Goal: Information Seeking & Learning: Learn about a topic

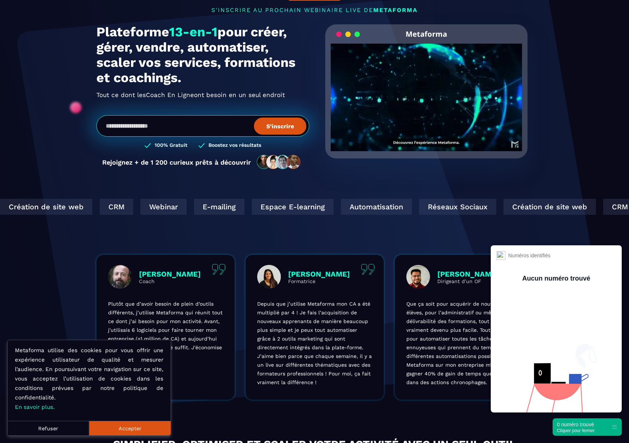
scroll to position [68, 0]
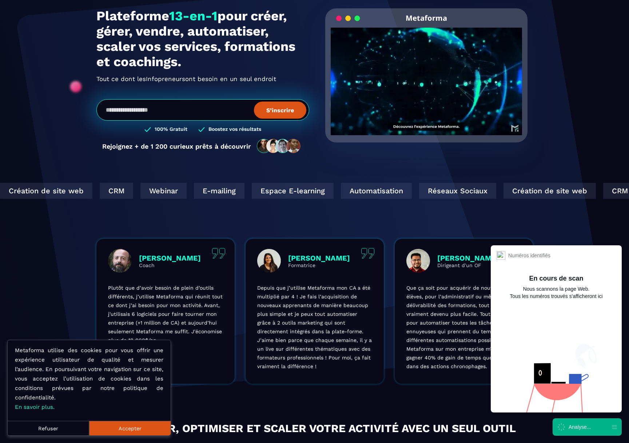
click at [419, 195] on div "Réseaux Sociaux" at bounding box center [457, 191] width 77 height 16
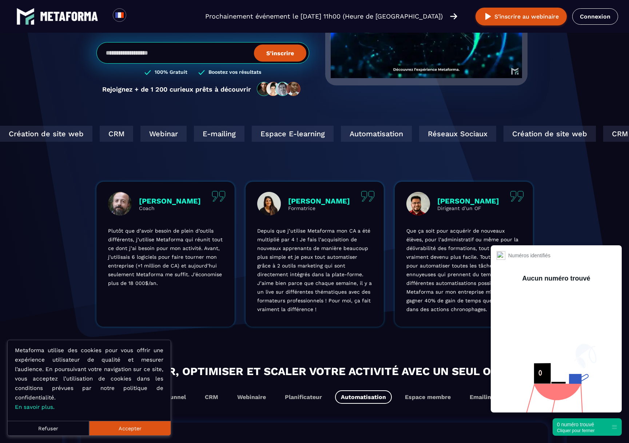
scroll to position [138, 0]
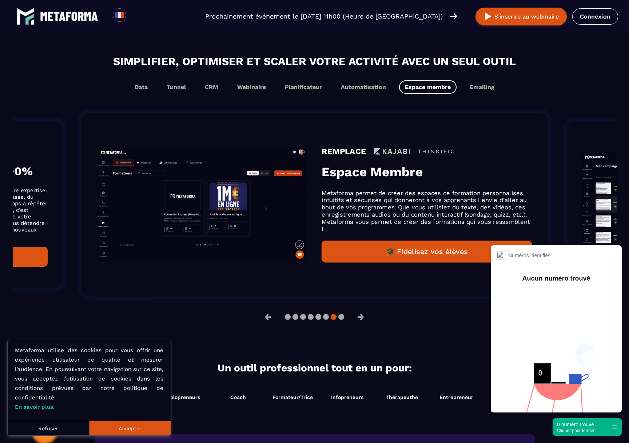
scroll to position [436, 0]
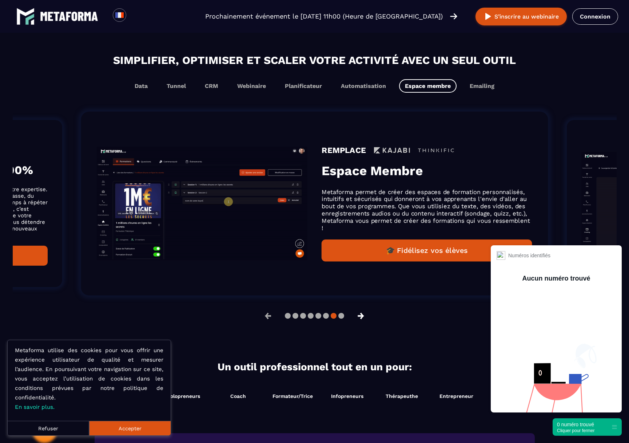
click at [359, 320] on button "→" at bounding box center [360, 315] width 19 height 17
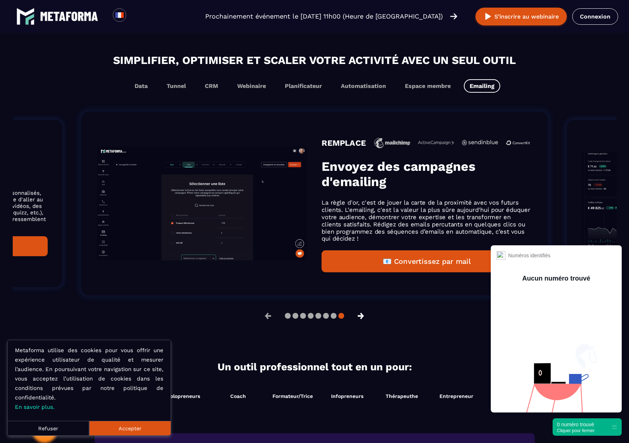
click at [361, 320] on button "→" at bounding box center [360, 315] width 19 height 17
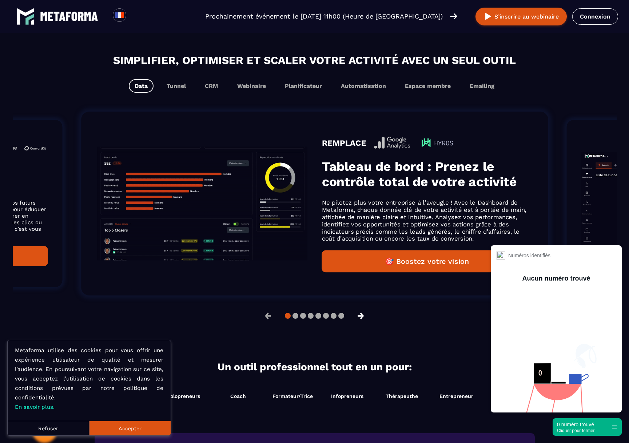
click at [361, 320] on button "→" at bounding box center [360, 315] width 19 height 17
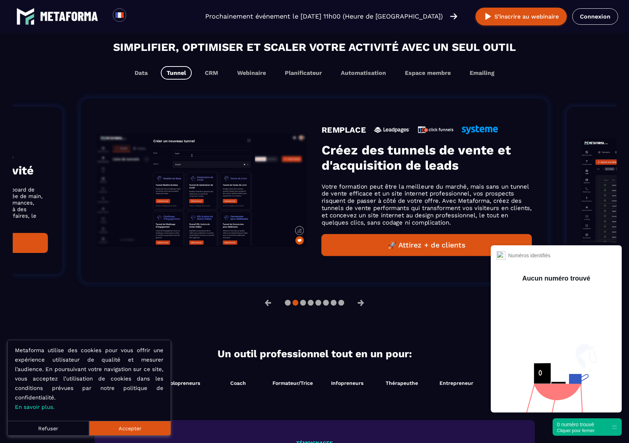
scroll to position [449, 0]
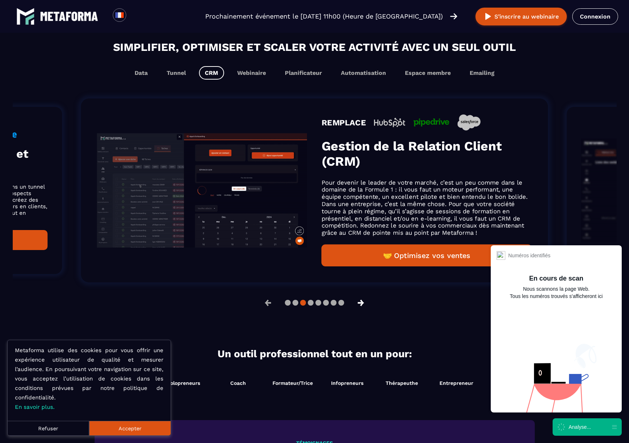
click at [359, 308] on button "→" at bounding box center [360, 302] width 19 height 17
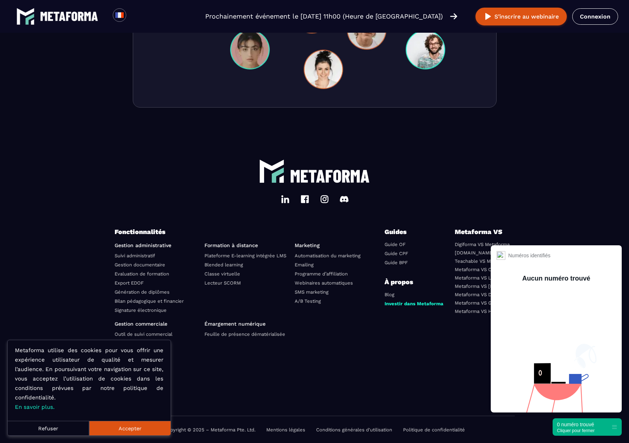
scroll to position [2414, 0]
click at [604, 423] on div "0 numéro trouvé Cliquer pour fermer" at bounding box center [586, 426] width 69 height 17
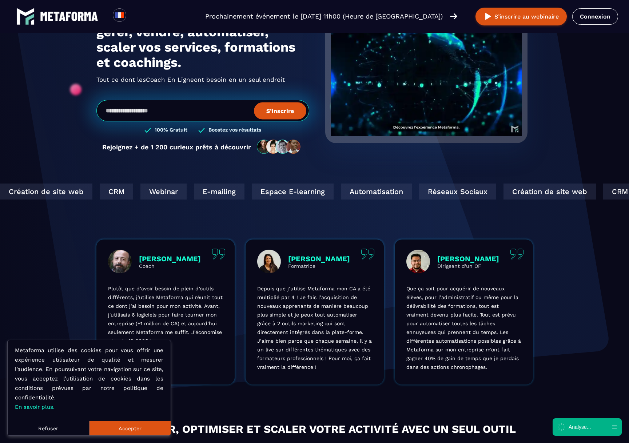
scroll to position [52, 0]
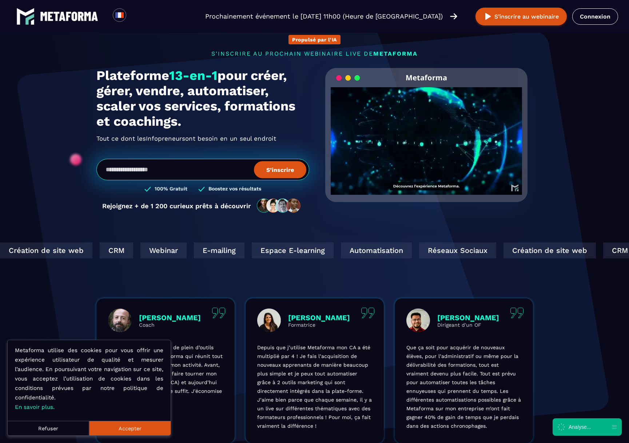
scroll to position [0, 0]
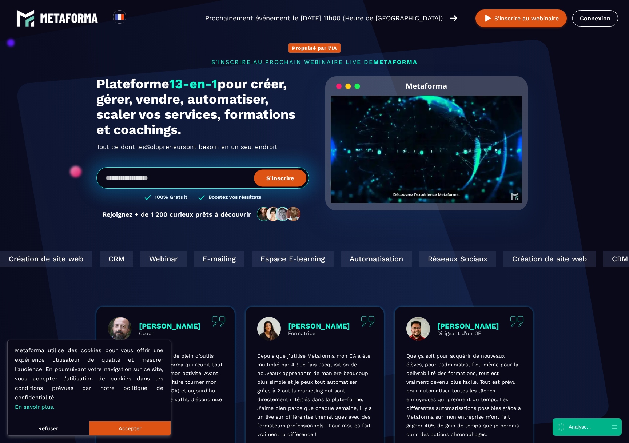
click at [433, 148] on video "Your browser does not support the video tag." at bounding box center [427, 144] width 192 height 96
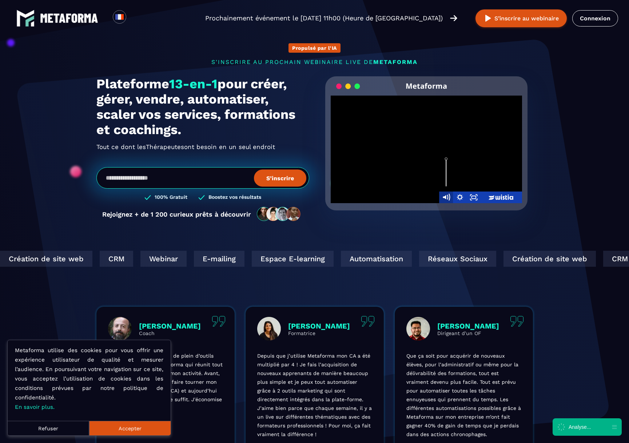
click at [443, 196] on icon "Mute" at bounding box center [445, 198] width 17 height 14
